Goal: Transaction & Acquisition: Purchase product/service

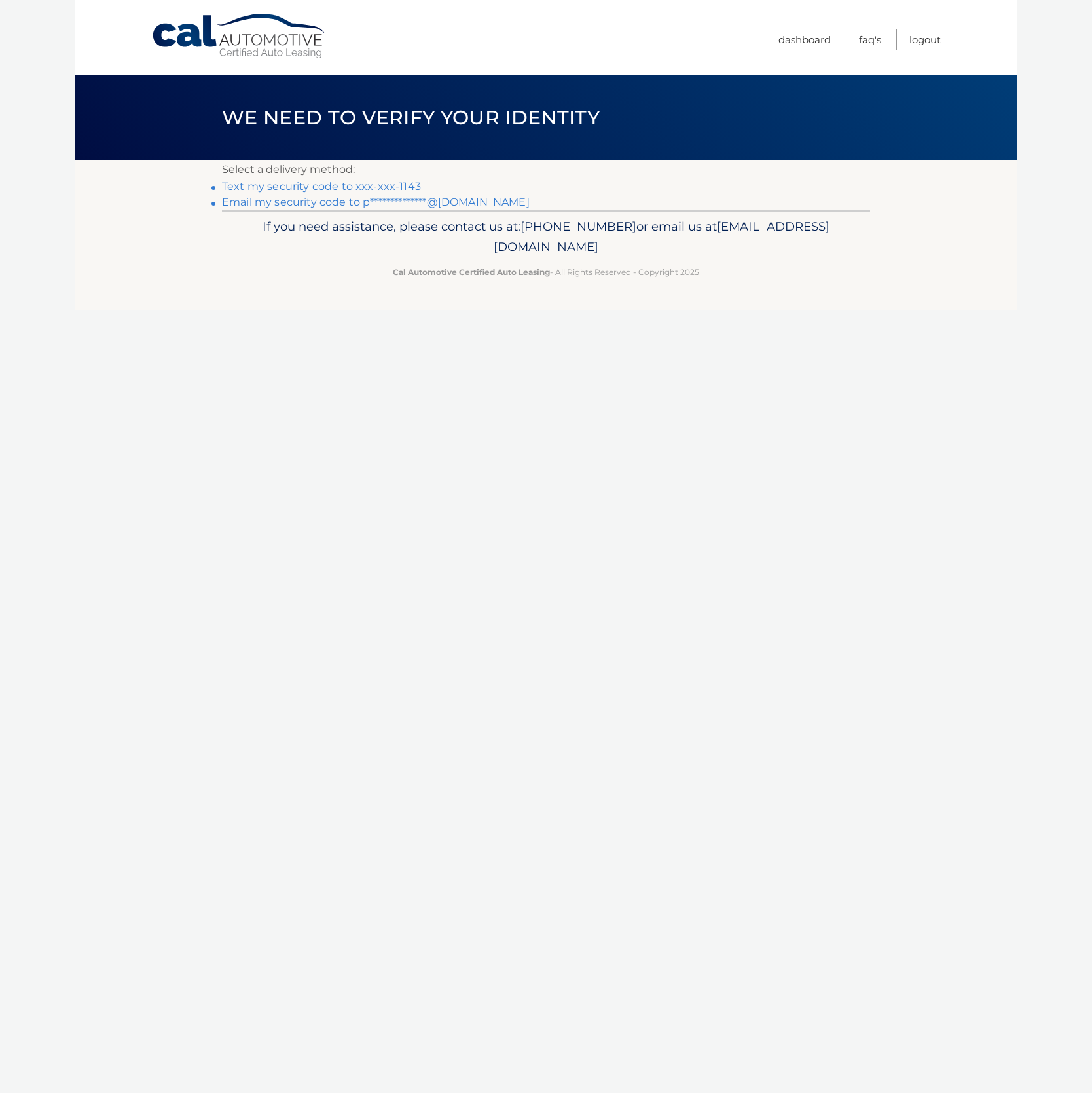
click at [371, 186] on link "Text my security code to xxx-xxx-1143" at bounding box center [321, 186] width 199 height 13
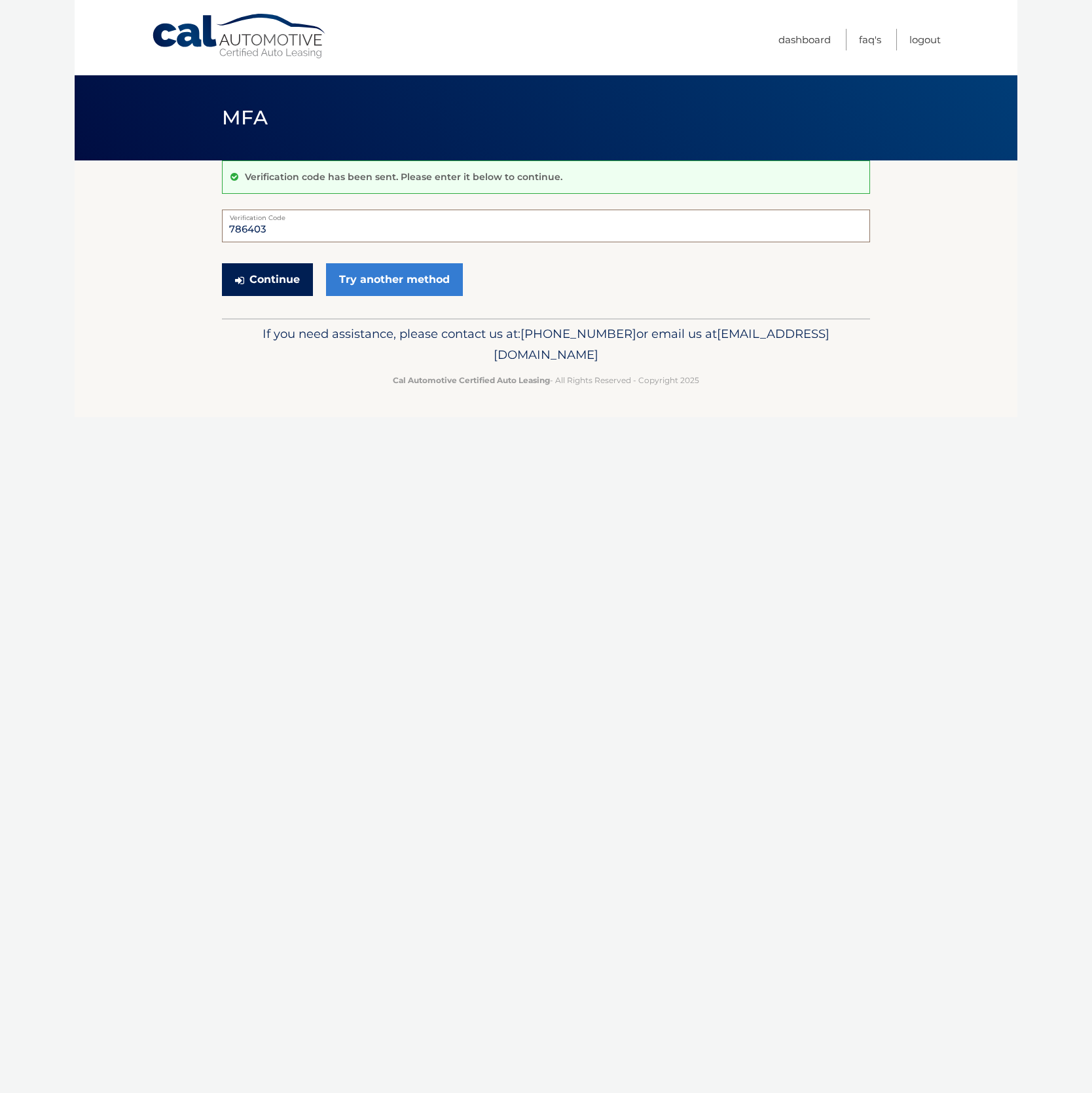
type input "786403"
click at [286, 281] on button "Continue" at bounding box center [267, 280] width 91 height 33
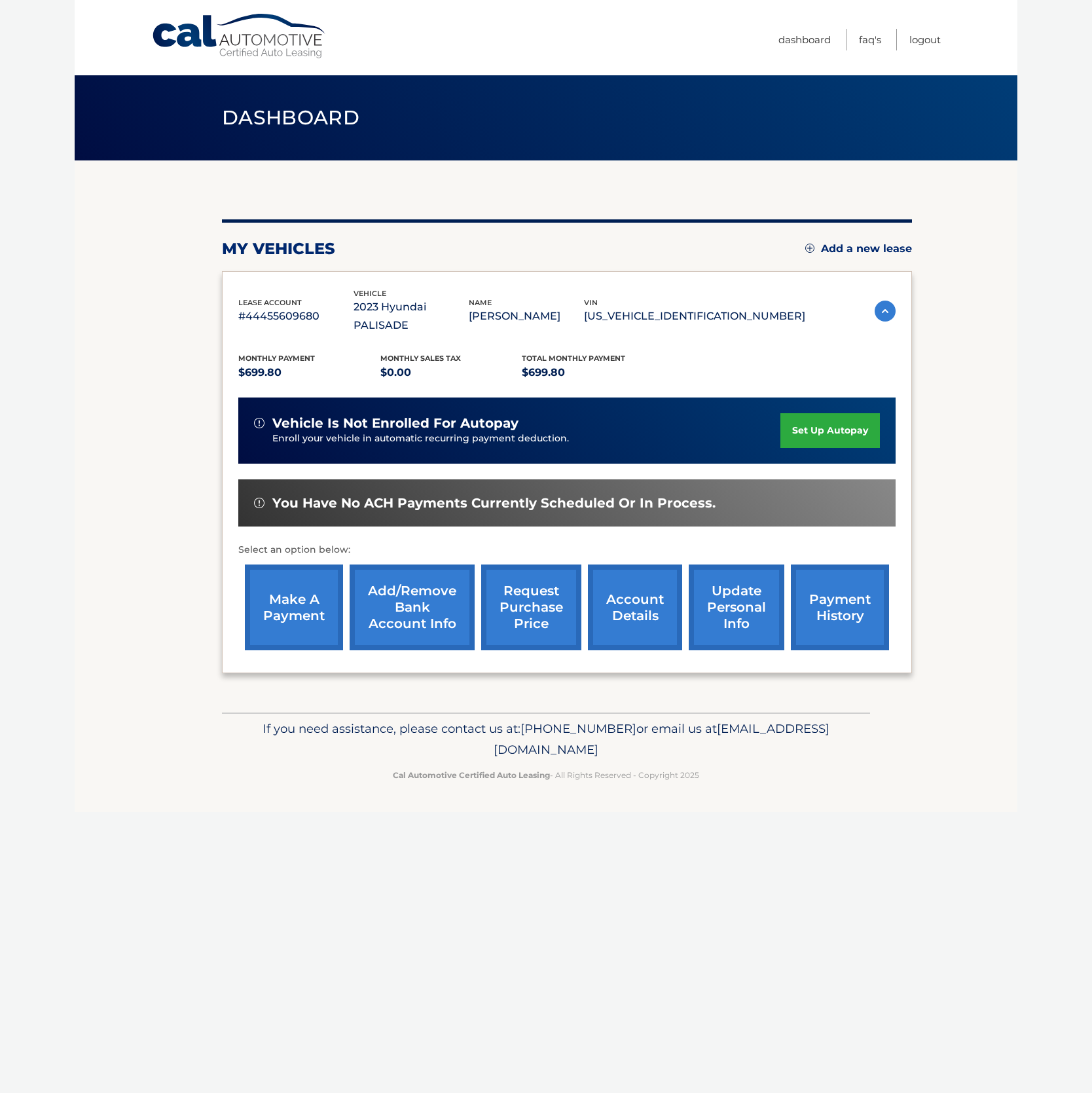
click at [289, 593] on link "make a payment" at bounding box center [294, 608] width 98 height 86
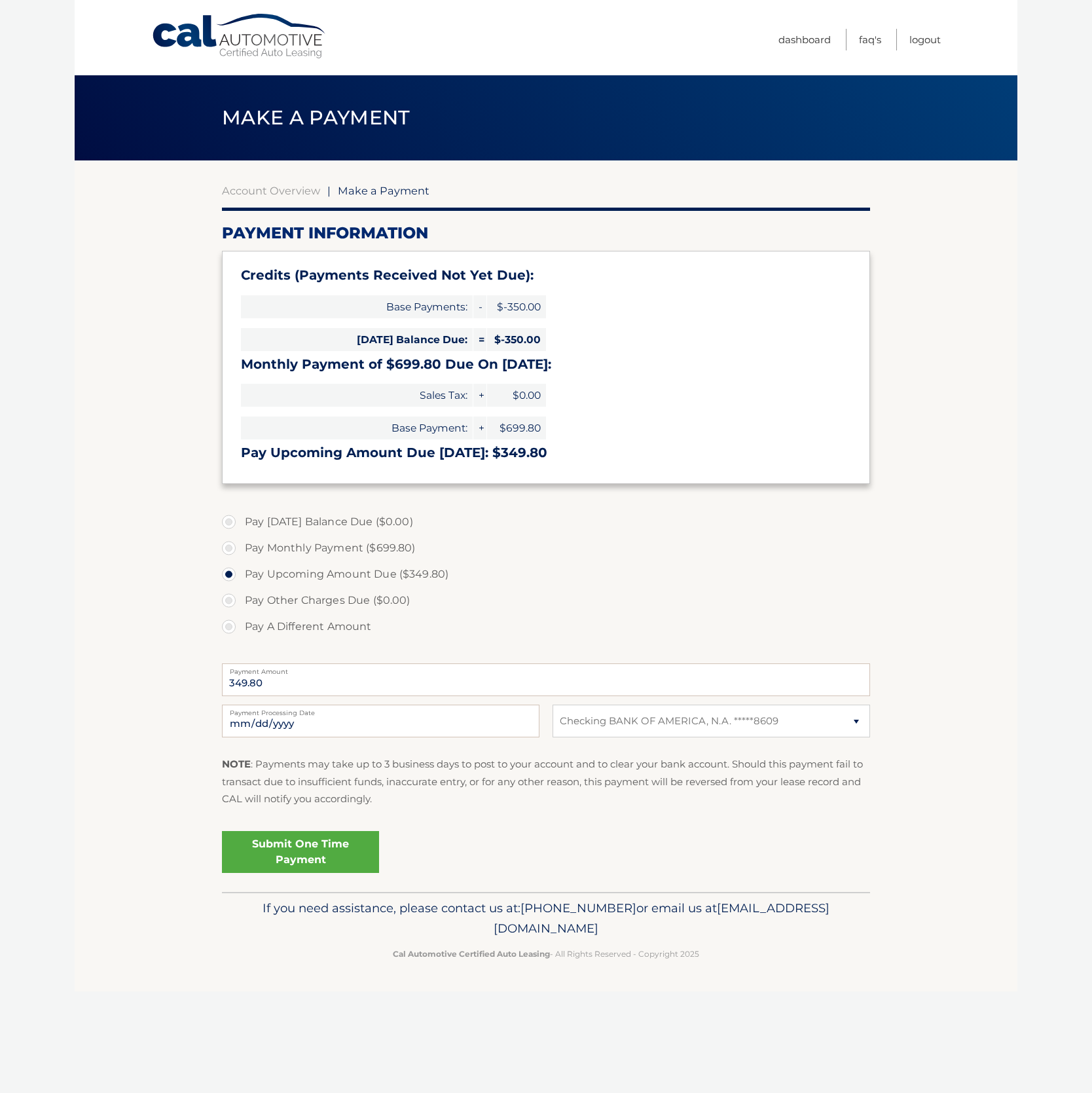
select select "MWI3YjM2ZGEtMGViMy00NTUwLThhMmMtNWVlMzZmNzU1NTY1"
click at [289, 852] on link "Submit One Time Payment" at bounding box center [300, 852] width 157 height 42
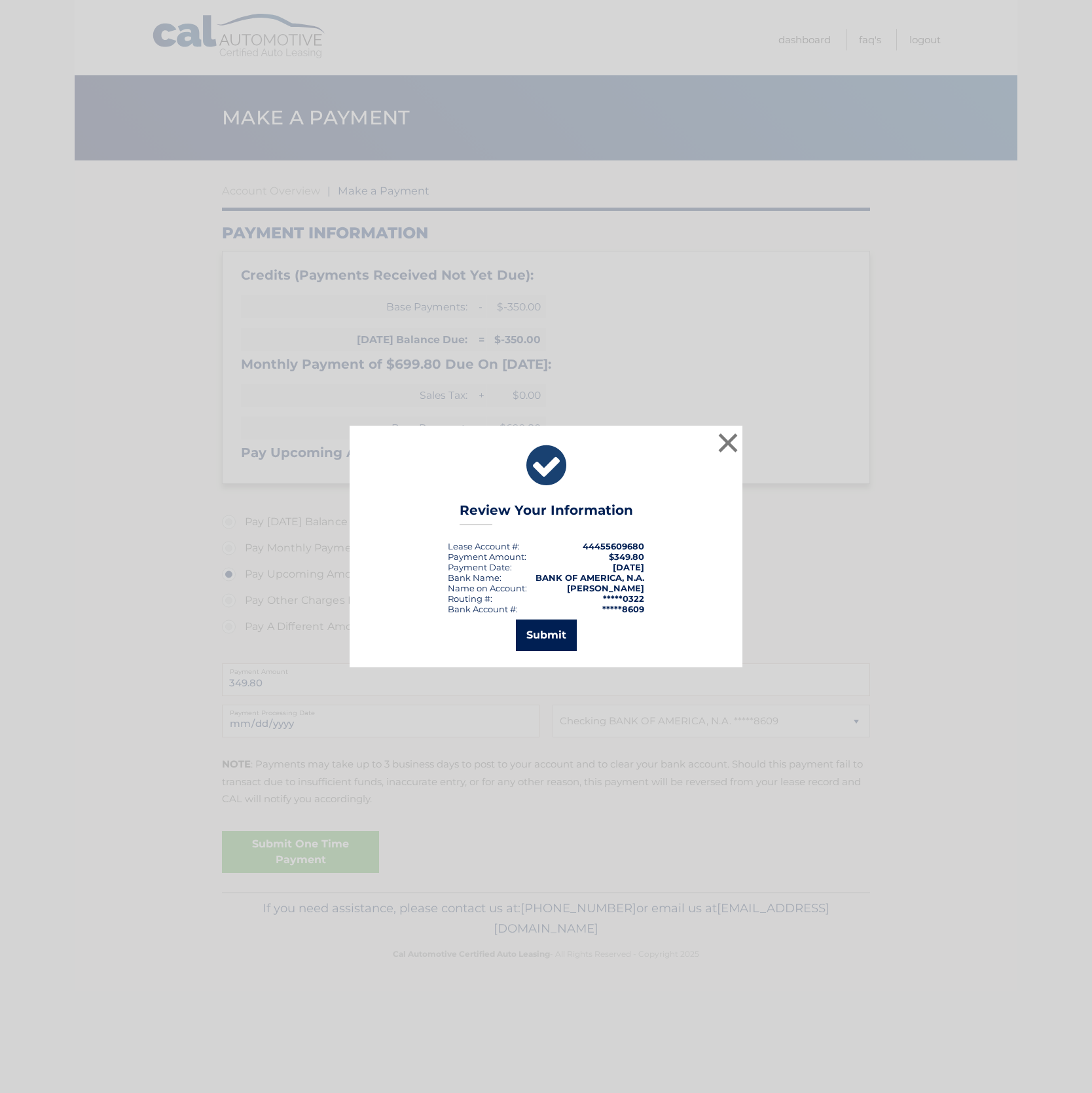
click at [542, 637] on button "Submit" at bounding box center [546, 635] width 61 height 31
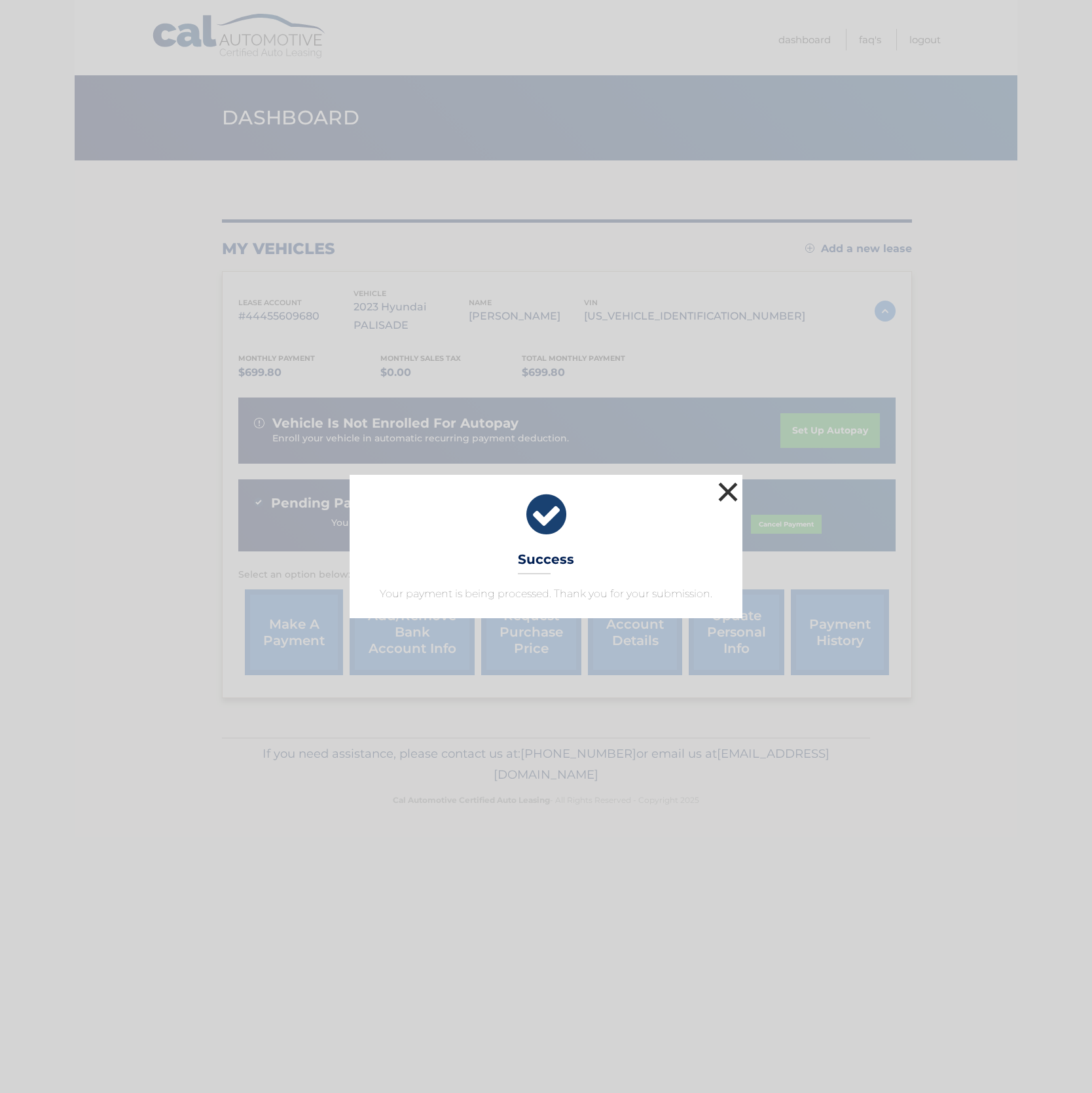
click at [730, 496] on button "×" at bounding box center [727, 491] width 26 height 26
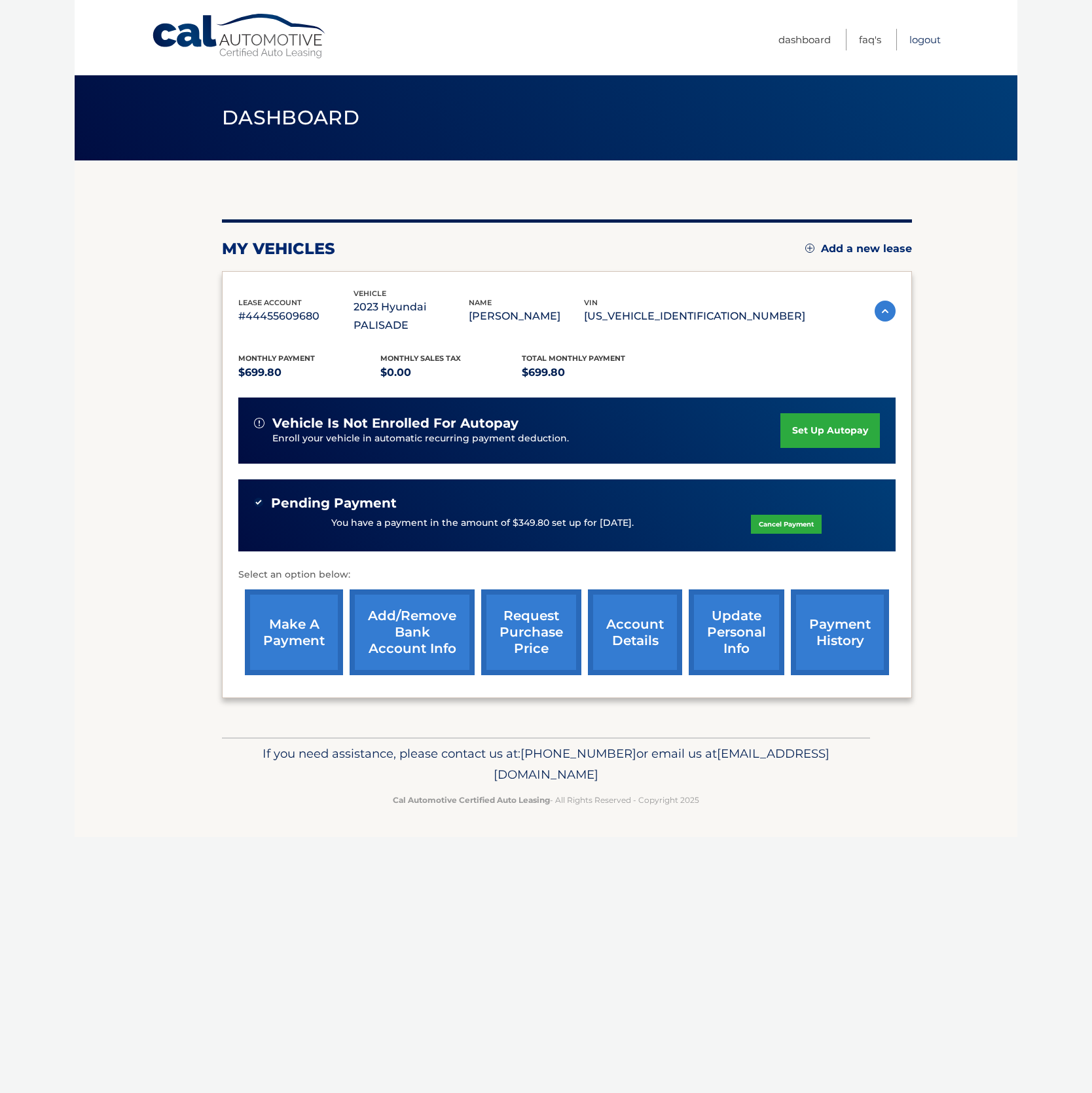
click at [934, 38] on link "Logout" at bounding box center [925, 39] width 31 height 21
